Goal: Book appointment/travel/reservation

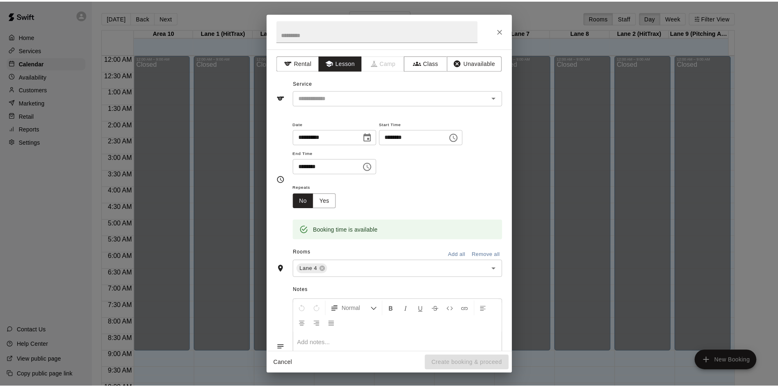
scroll to position [333, 0]
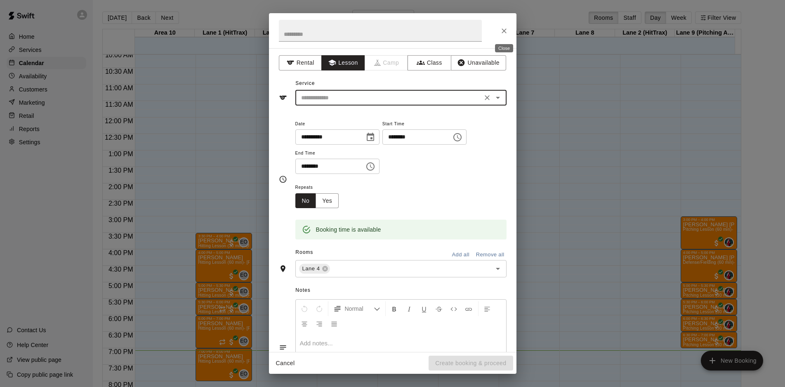
click at [504, 32] on icon "Close" at bounding box center [504, 31] width 8 height 8
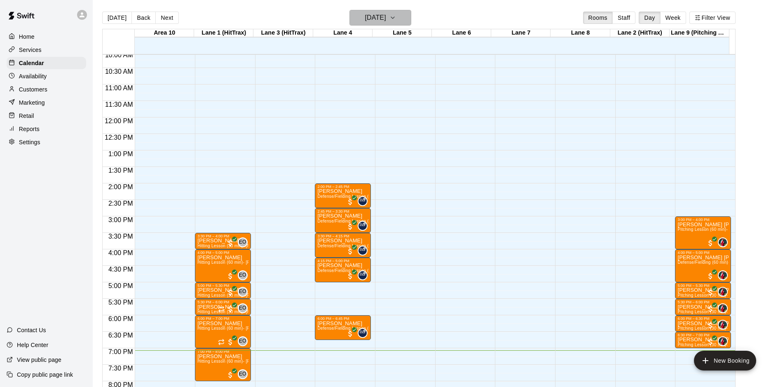
click at [411, 21] on button "[DATE]" at bounding box center [381, 18] width 62 height 16
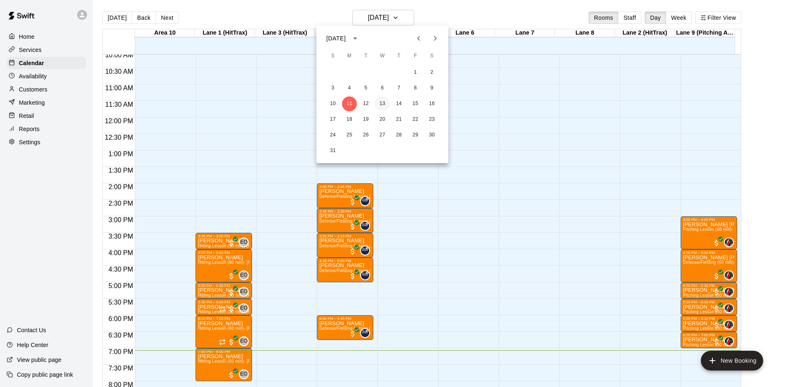
click at [382, 106] on button "13" at bounding box center [382, 103] width 15 height 15
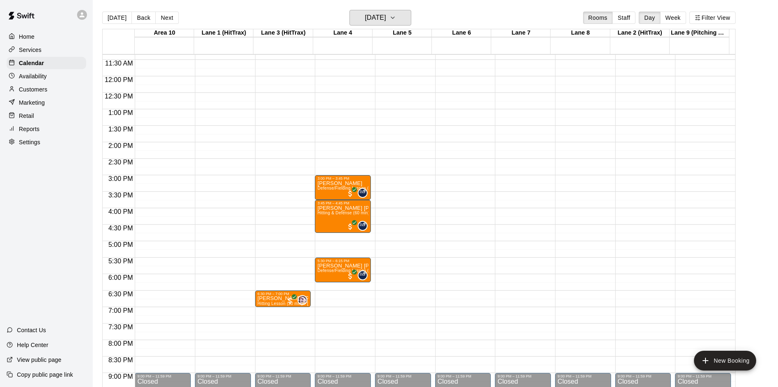
scroll to position [416, 0]
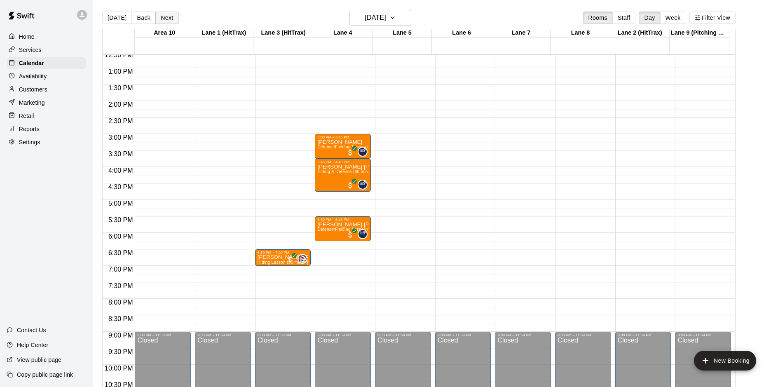
click at [170, 23] on button "Next" at bounding box center [166, 18] width 23 height 12
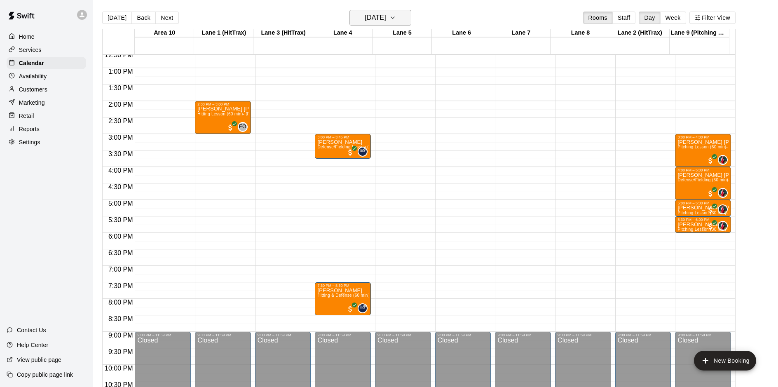
click at [411, 23] on button "[DATE]" at bounding box center [381, 18] width 62 height 16
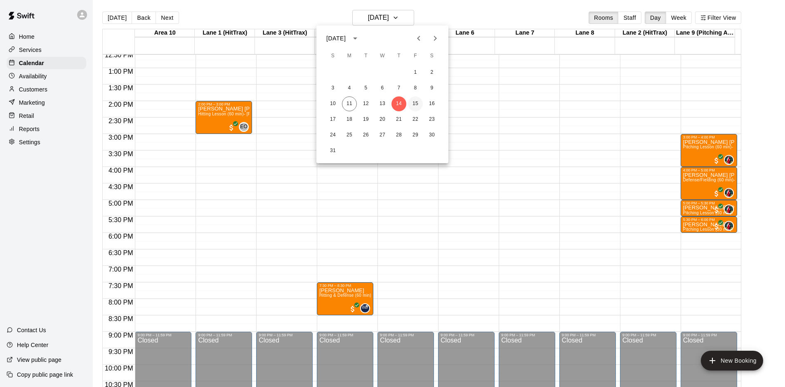
click at [414, 104] on button "15" at bounding box center [415, 103] width 15 height 15
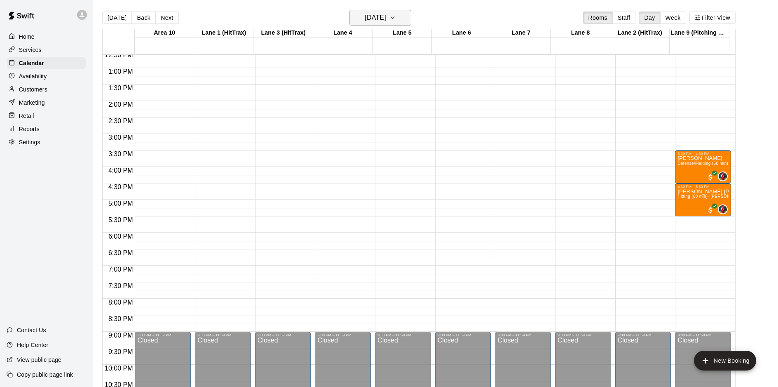
click at [386, 21] on h6 "[DATE]" at bounding box center [375, 18] width 21 height 12
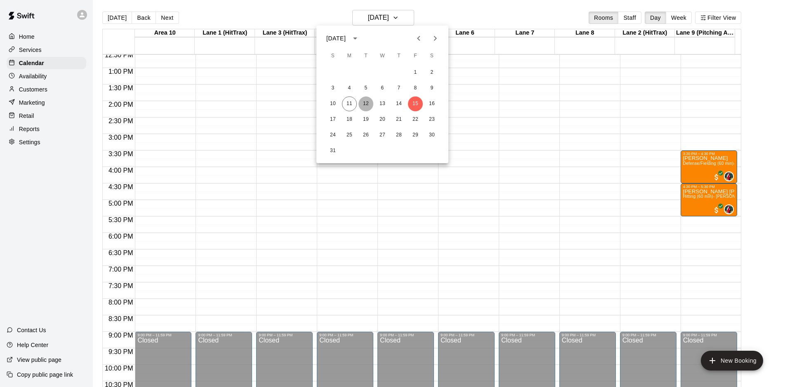
click at [362, 104] on button "12" at bounding box center [365, 103] width 15 height 15
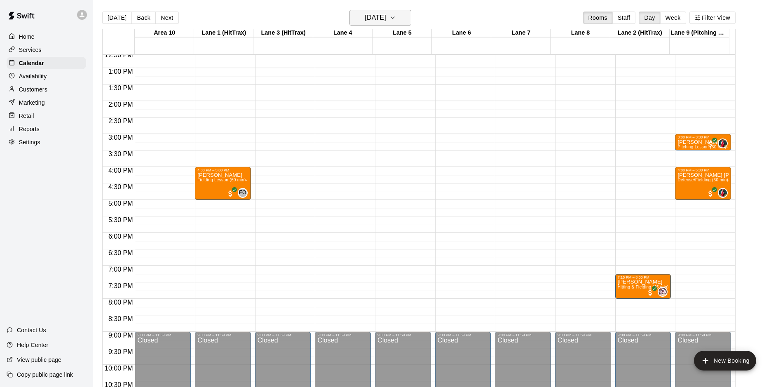
click at [396, 20] on icon "button" at bounding box center [393, 18] width 7 height 10
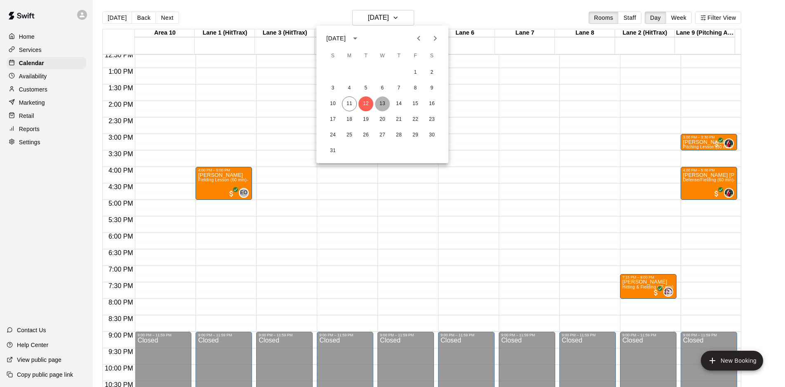
click at [385, 105] on button "13" at bounding box center [382, 103] width 15 height 15
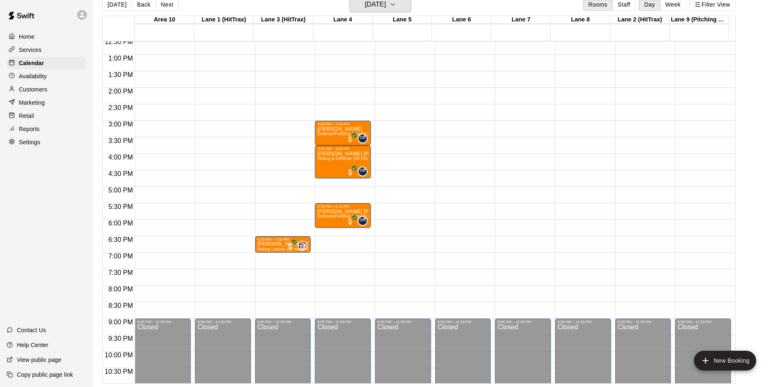
scroll to position [0, 0]
